Goal: Information Seeking & Learning: Learn about a topic

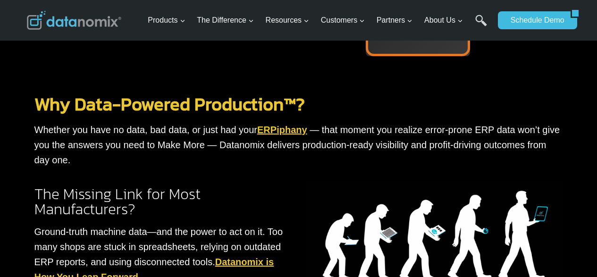
drag, startPoint x: 366, startPoint y: 221, endPoint x: 367, endPoint y: 213, distance: 8.1
click at [366, 221] on img at bounding box center [435, 237] width 257 height 111
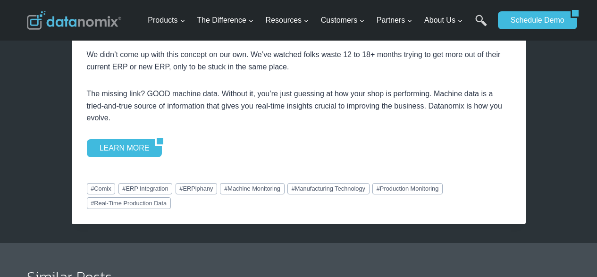
scroll to position [1370, 0]
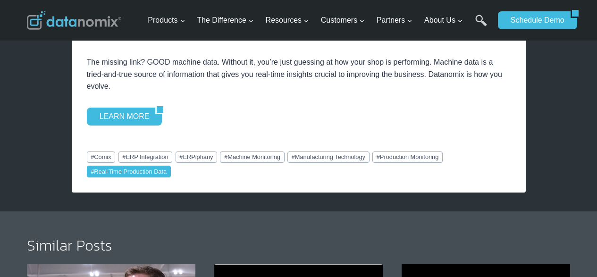
click at [137, 171] on link "# Real-Time Production Data" at bounding box center [129, 171] width 84 height 11
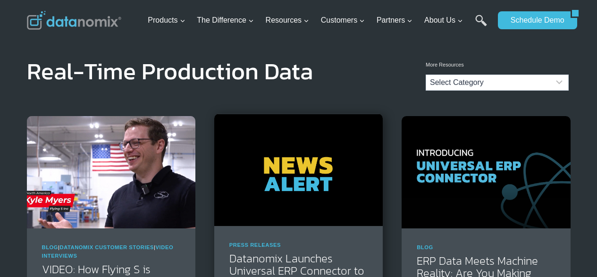
click at [296, 179] on img at bounding box center [298, 170] width 169 height 112
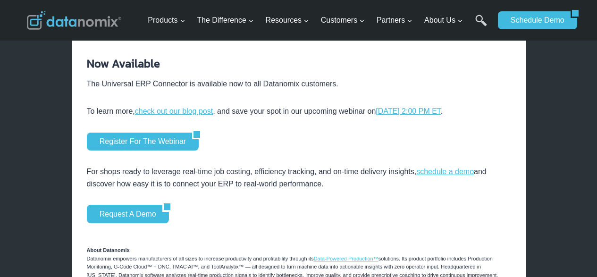
scroll to position [1181, 0]
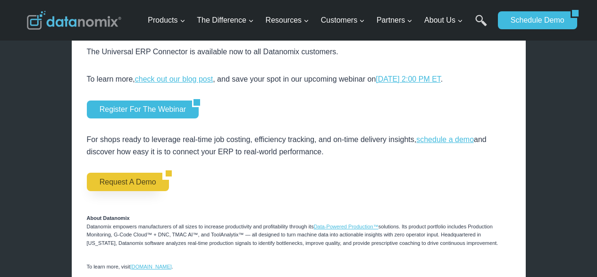
click at [107, 182] on link "Request a Demo" at bounding box center [125, 182] width 76 height 18
